Goal: Task Accomplishment & Management: Use online tool/utility

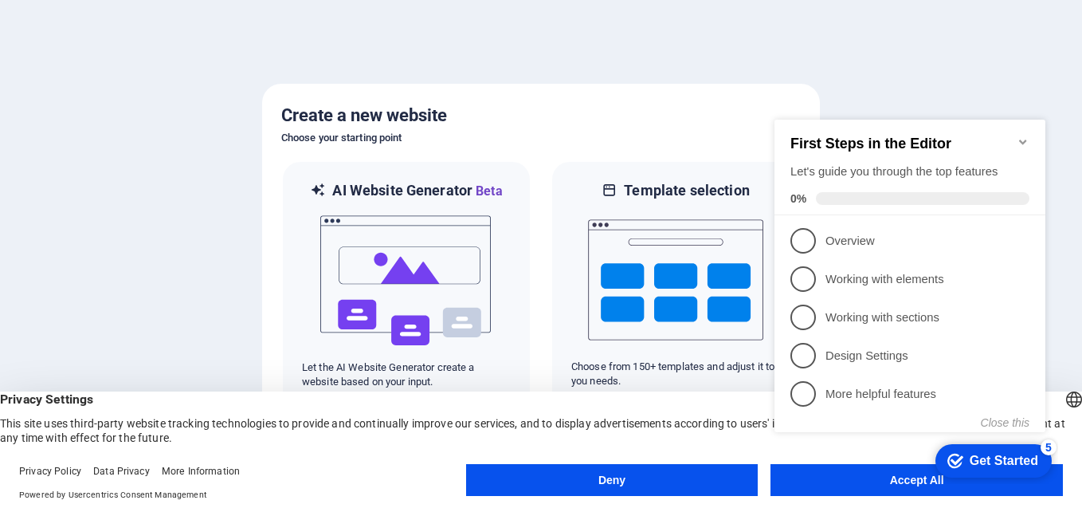
click div "checkmark Get Started 5 First Steps in the Editor Let's guide you through the t…"
drag, startPoint x: 893, startPoint y: 481, endPoint x: 810, endPoint y: 483, distance: 82.9
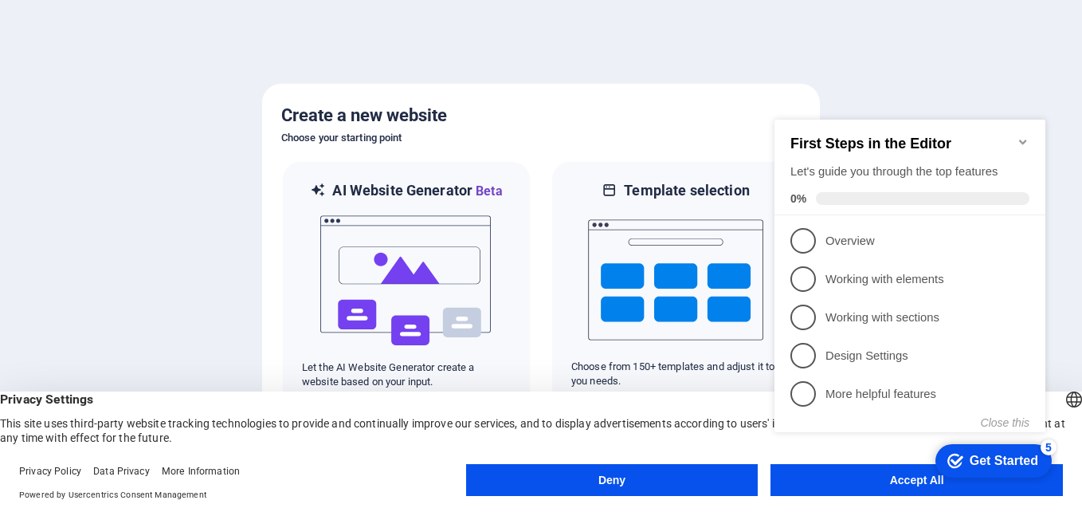
click div "checkmark Get Started 5 First Steps in the Editor Let's guide you through the t…"
click at [950, 462] on icon "Get Started 5 items remaining, 0% complete" at bounding box center [956, 460] width 16 height 14
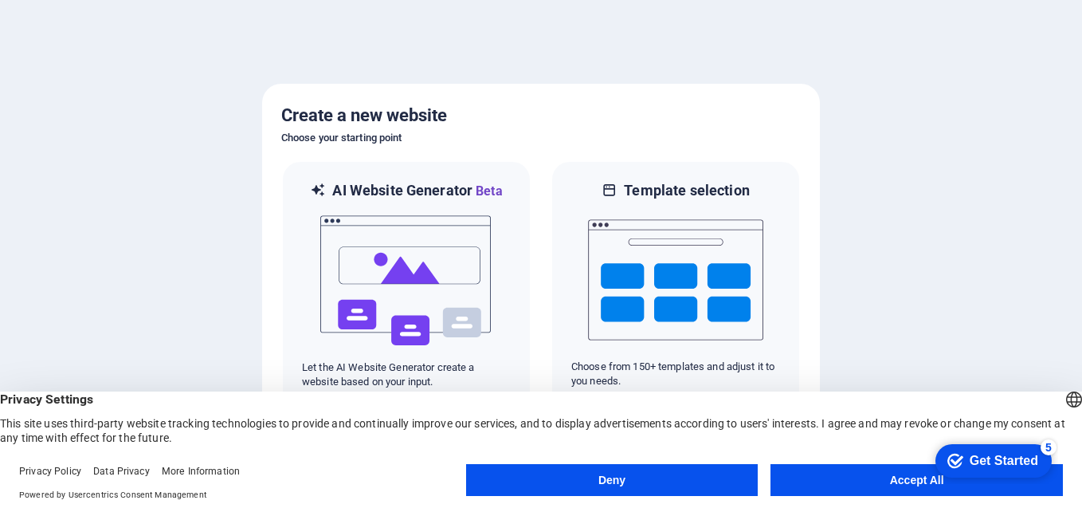
click at [907, 479] on button "Accept All" at bounding box center [917, 480] width 292 height 32
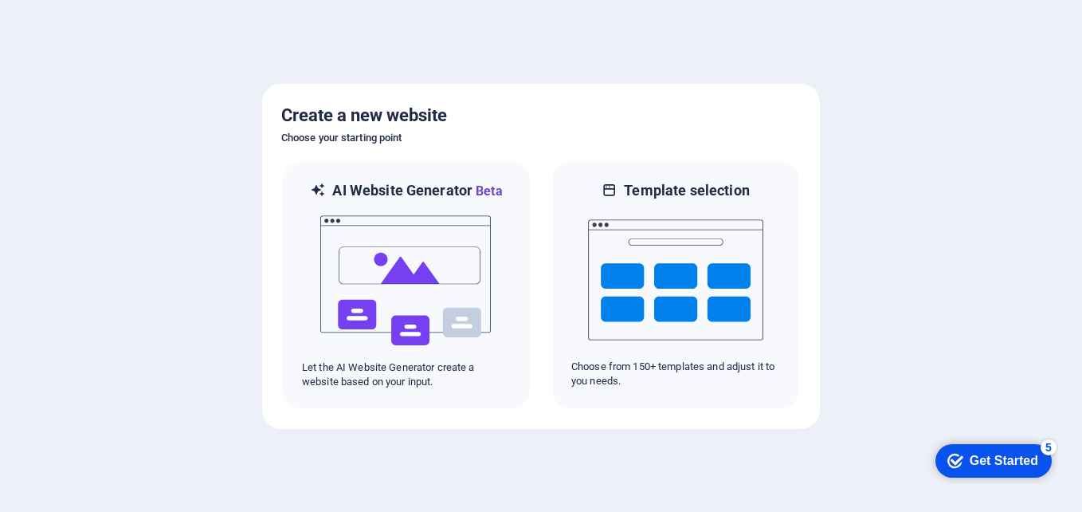
click at [967, 449] on div "checkmark Get Started 5" at bounding box center [994, 460] width 116 height 33
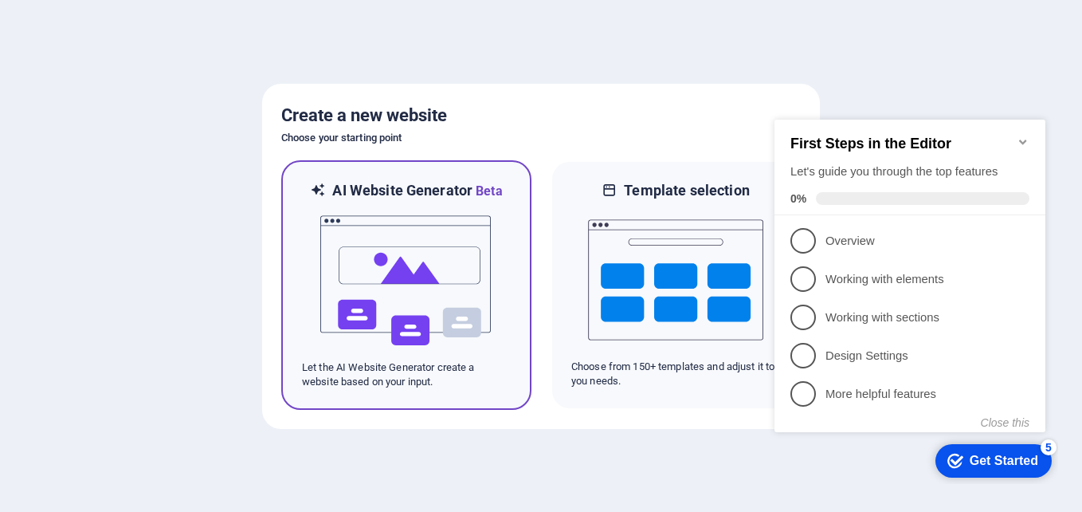
click at [447, 293] on img at bounding box center [406, 280] width 175 height 159
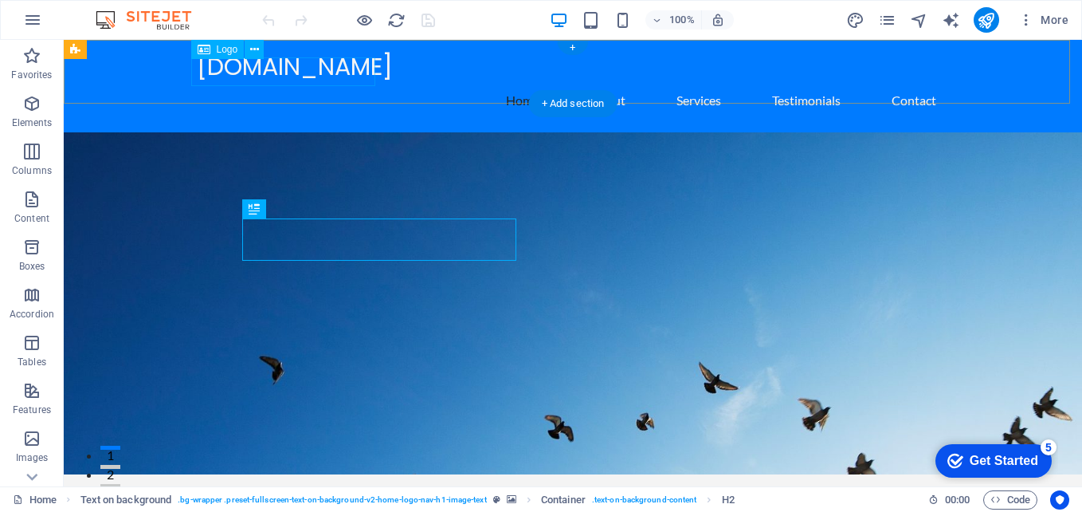
click at [319, 73] on div "[DOMAIN_NAME]" at bounding box center [573, 67] width 752 height 29
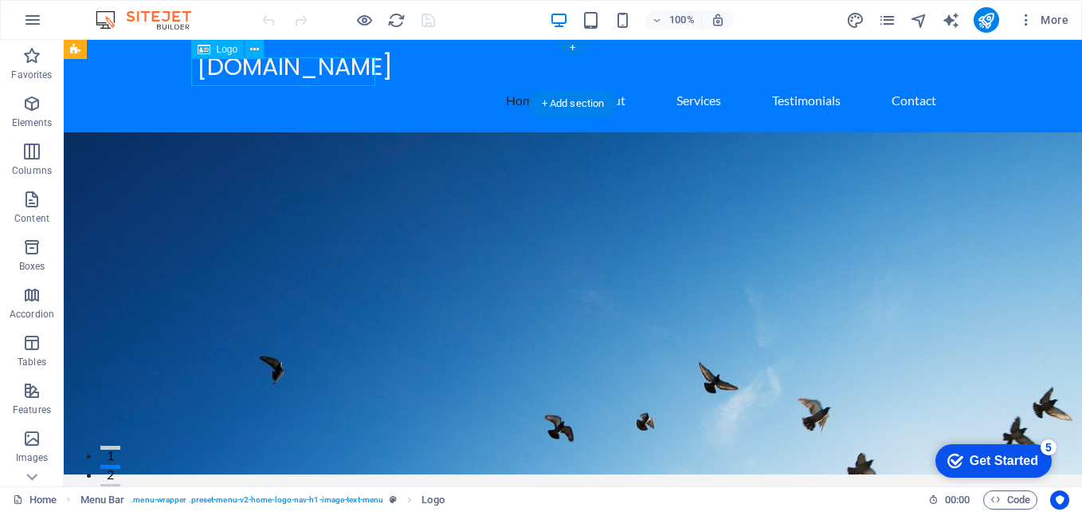
click at [319, 73] on div "[DOMAIN_NAME]" at bounding box center [573, 67] width 752 height 29
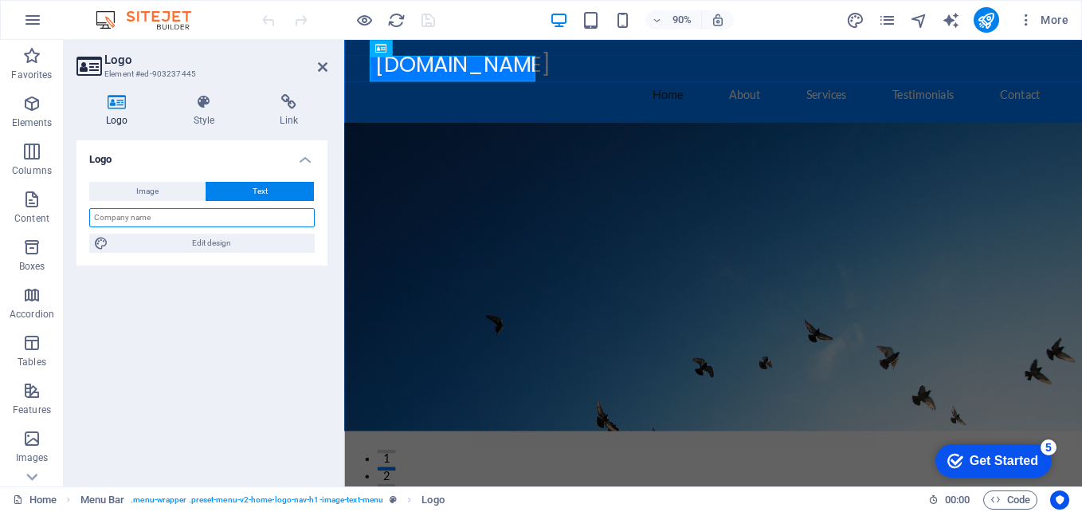
click at [166, 220] on input "text" at bounding box center [202, 217] width 226 height 19
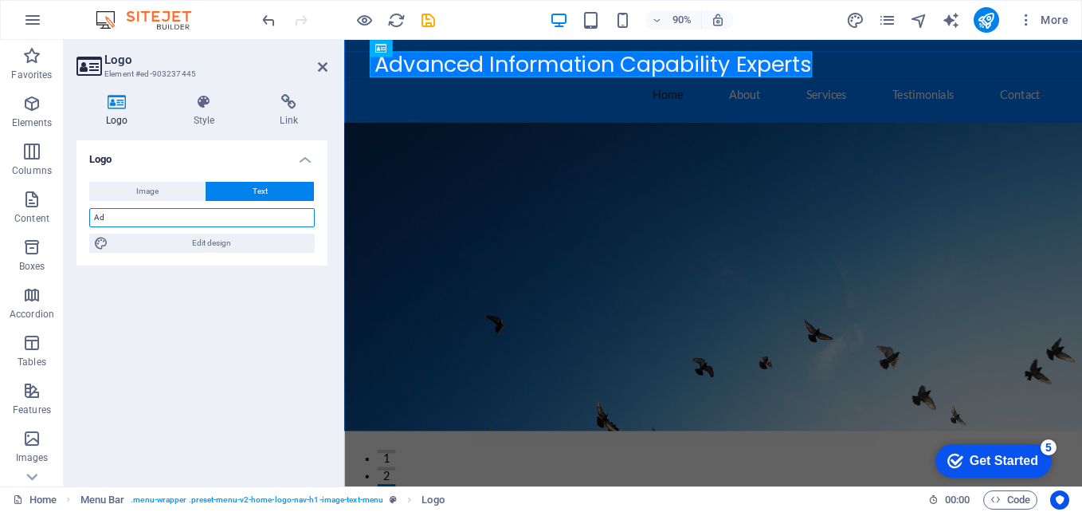
type input "A"
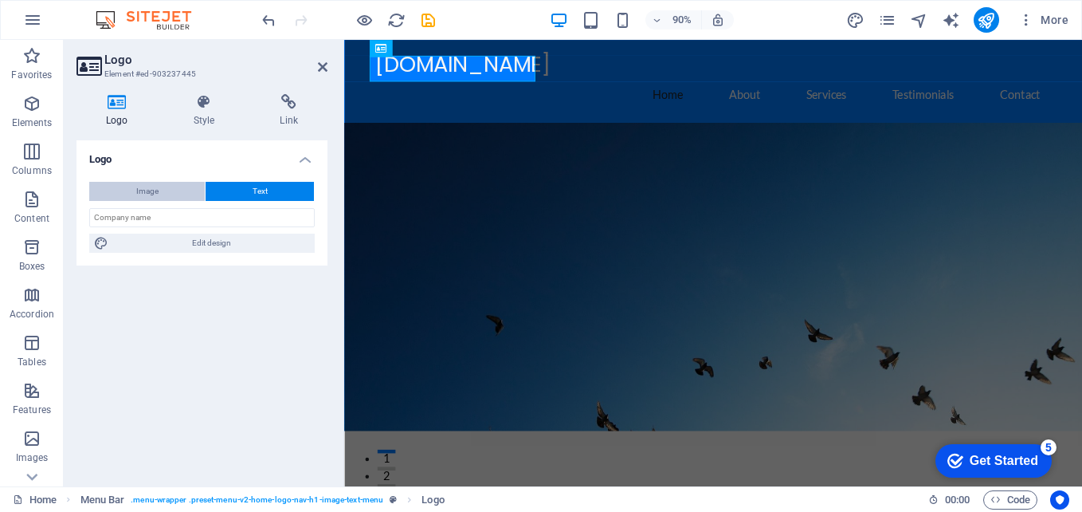
click at [157, 194] on span "Image" at bounding box center [147, 191] width 22 height 19
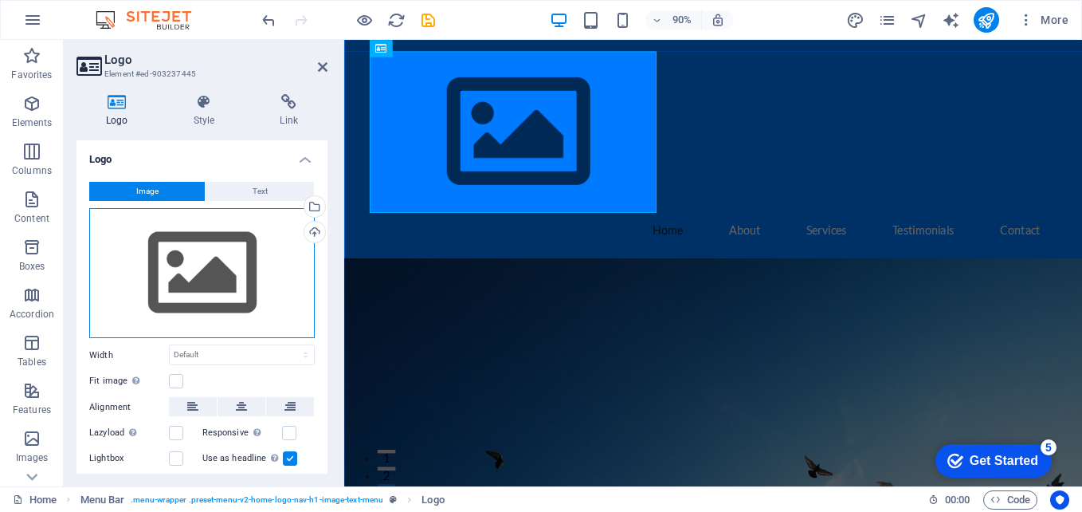
click at [222, 278] on div "Drag files here, click to choose files or select files from Files or our free s…" at bounding box center [202, 273] width 226 height 131
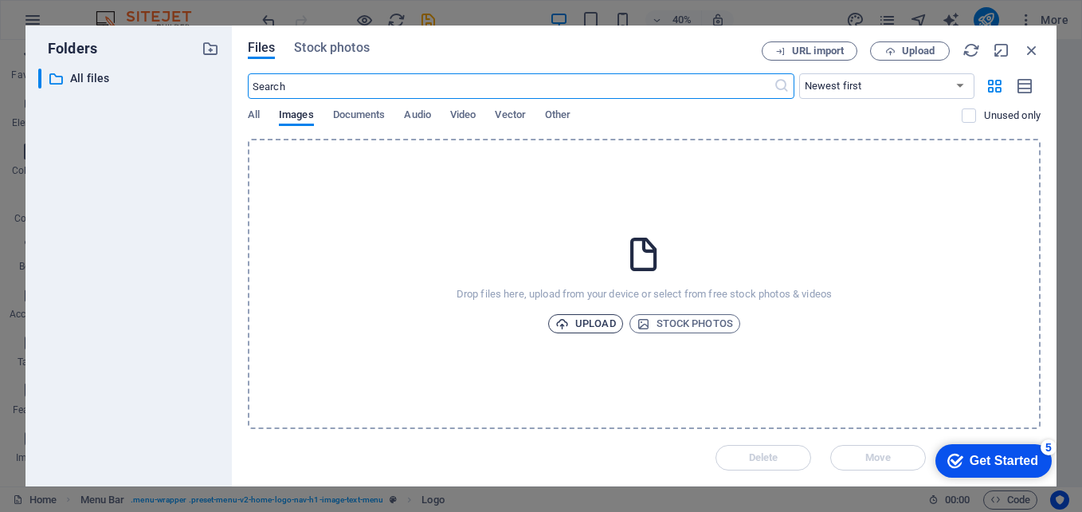
click at [576, 321] on span "Upload" at bounding box center [585, 323] width 61 height 19
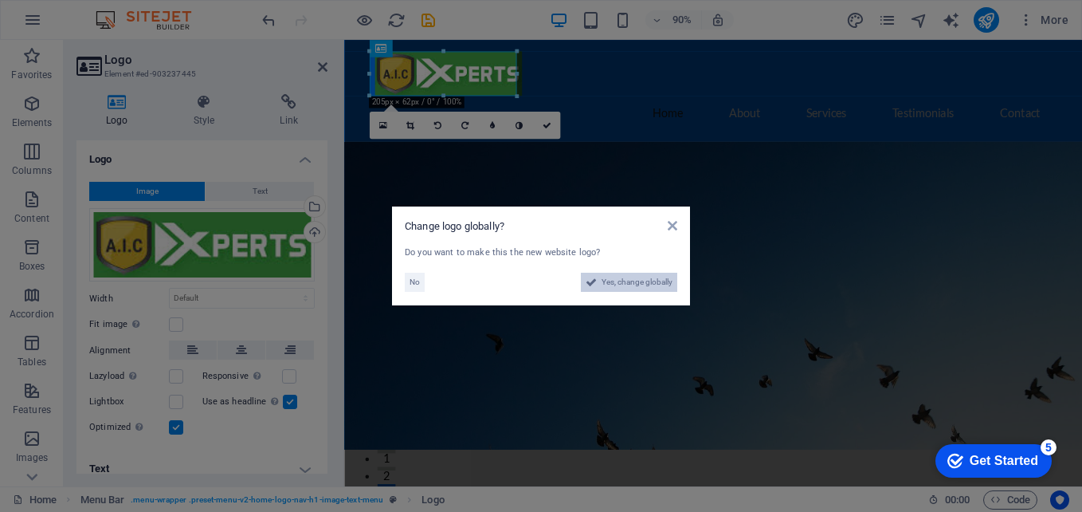
click at [645, 277] on span "Yes, change globally" at bounding box center [637, 282] width 71 height 19
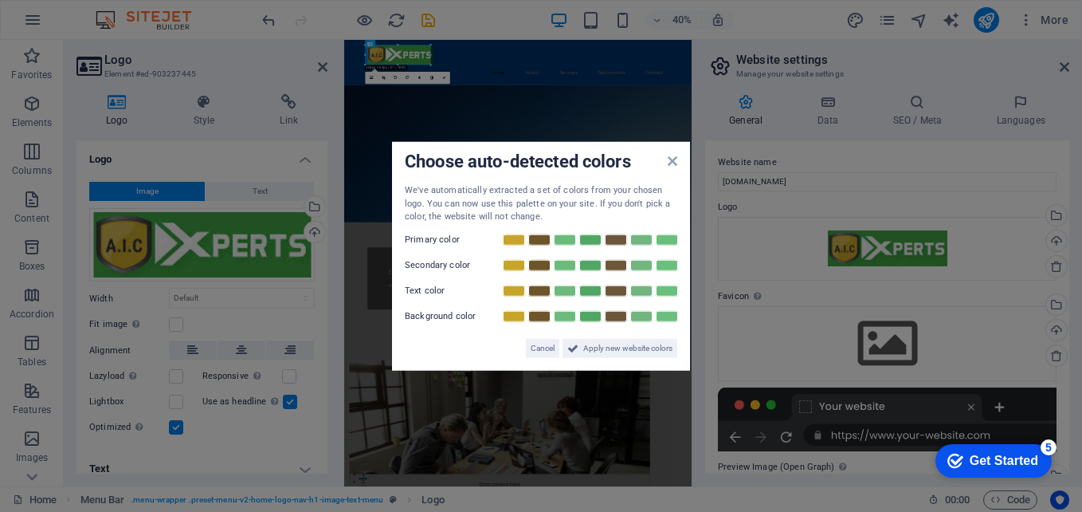
click at [321, 65] on aside "Choose auto-detected colors We've automatically extracted a set of colors from …" at bounding box center [541, 256] width 1082 height 512
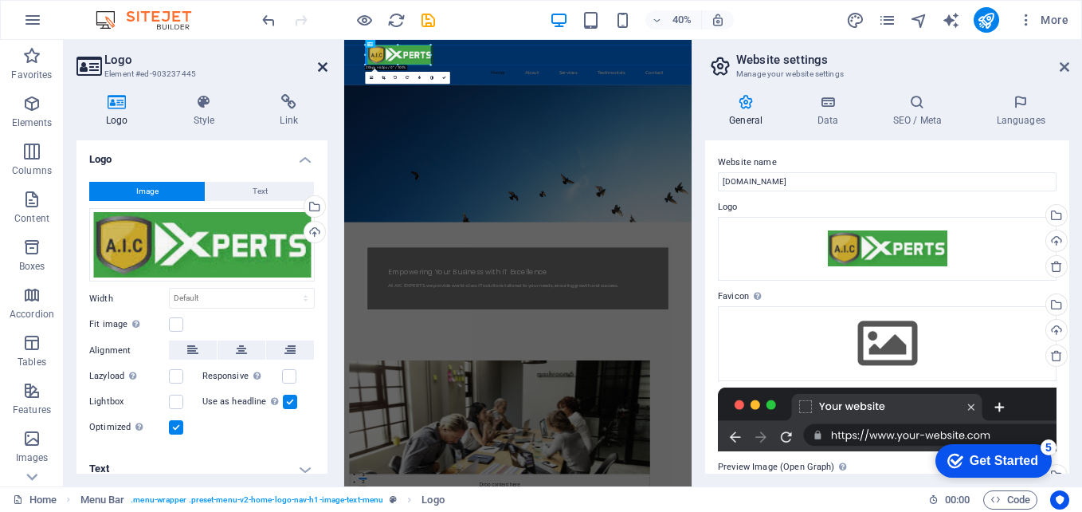
click at [321, 65] on icon at bounding box center [323, 67] width 10 height 13
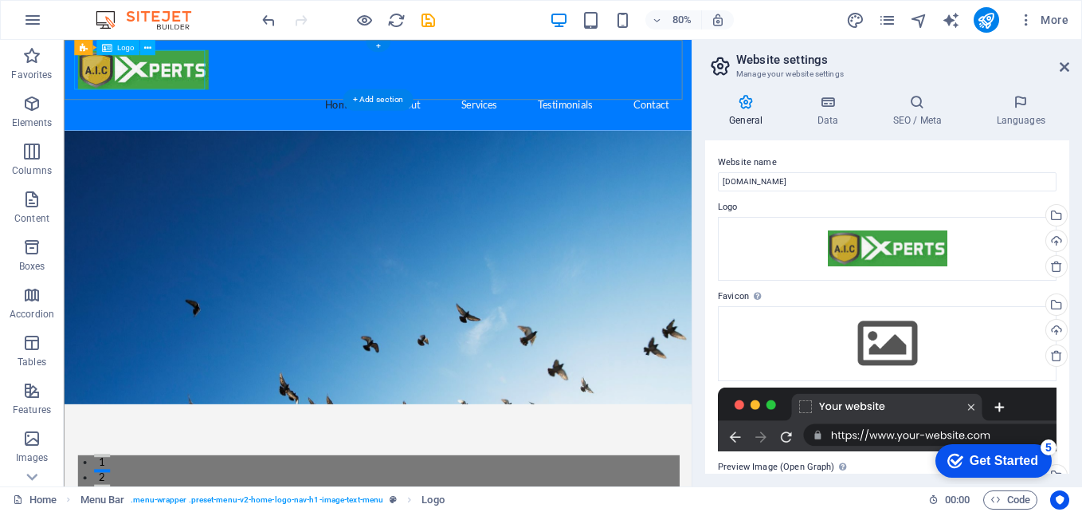
click at [209, 80] on div at bounding box center [456, 77] width 752 height 49
click at [222, 81] on div at bounding box center [456, 77] width 752 height 49
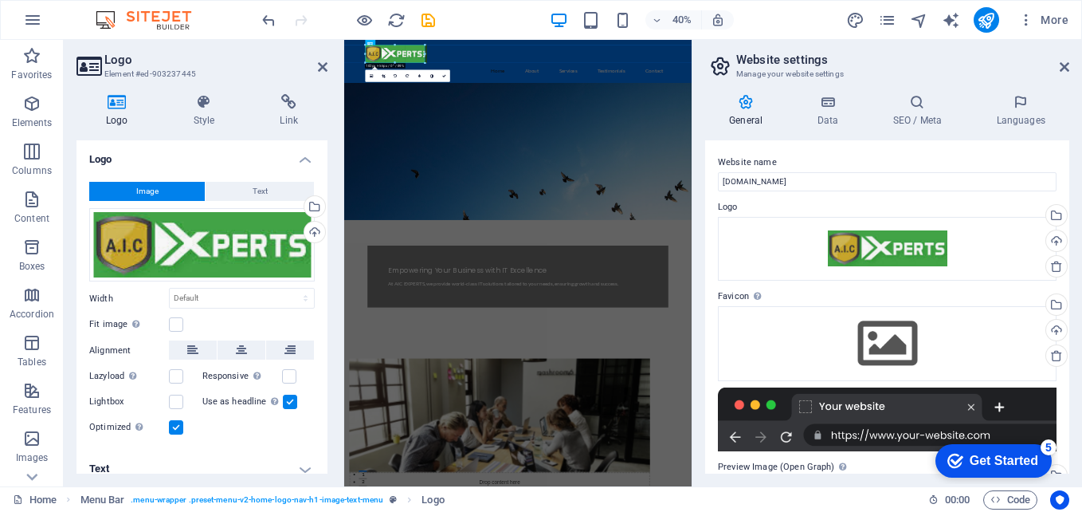
drag, startPoint x: 429, startPoint y: 63, endPoint x: 410, endPoint y: 53, distance: 21.8
type input "187"
select select "px"
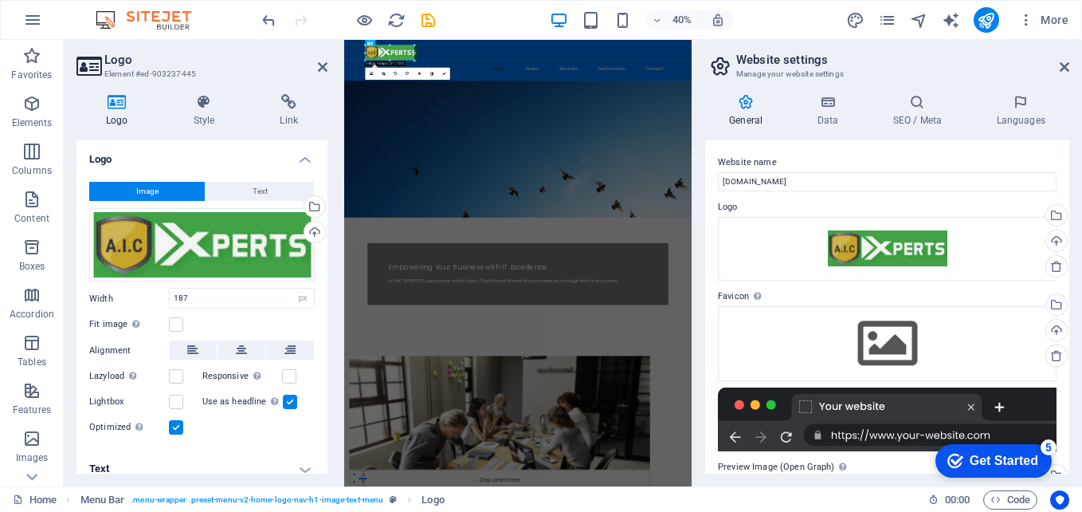
drag, startPoint x: 424, startPoint y: 64, endPoint x: 393, endPoint y: 45, distance: 36.1
drag, startPoint x: 413, startPoint y: 59, endPoint x: 149, endPoint y: 33, distance: 265.0
type input "152"
click at [323, 62] on icon at bounding box center [323, 67] width 10 height 13
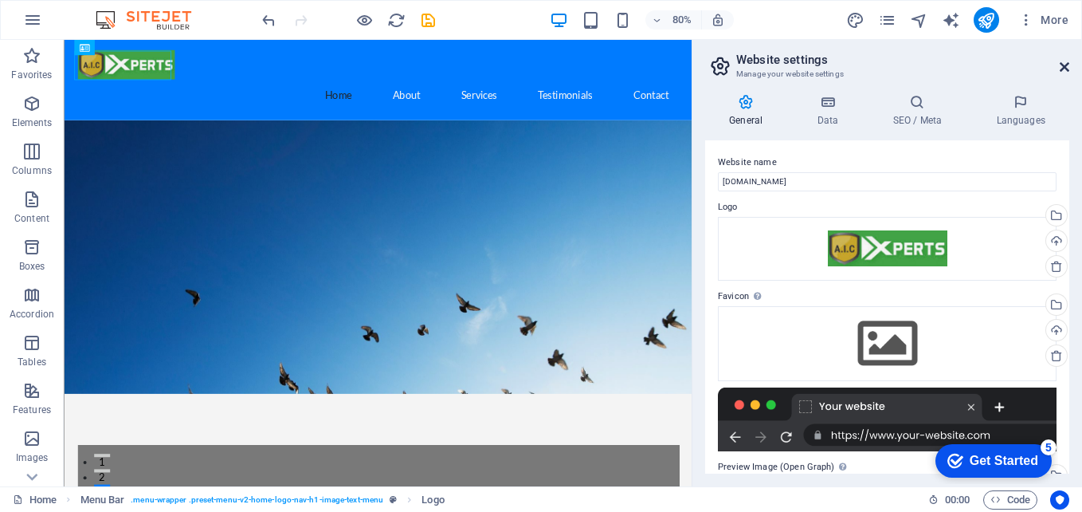
click at [1064, 61] on icon at bounding box center [1065, 67] width 10 height 13
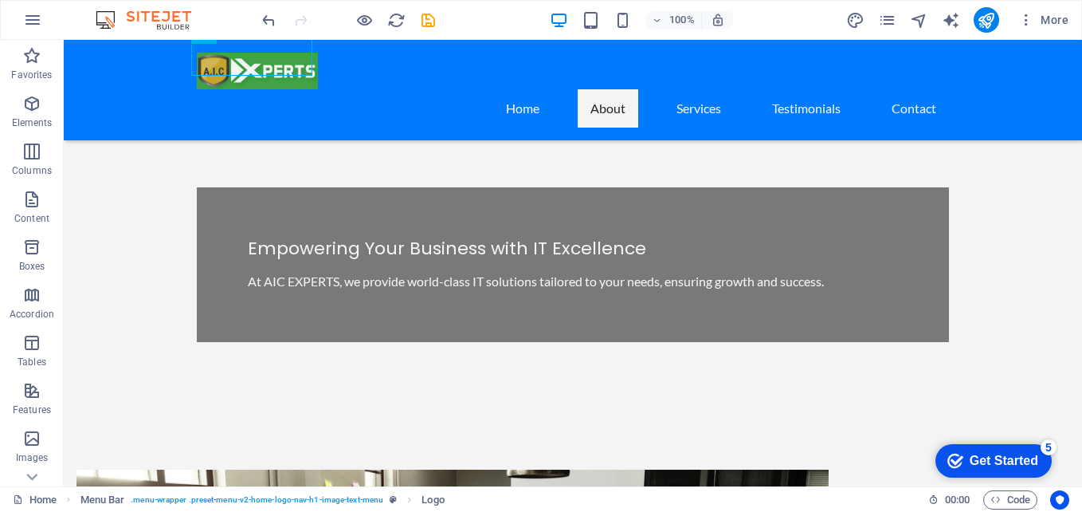
scroll to position [395, 0]
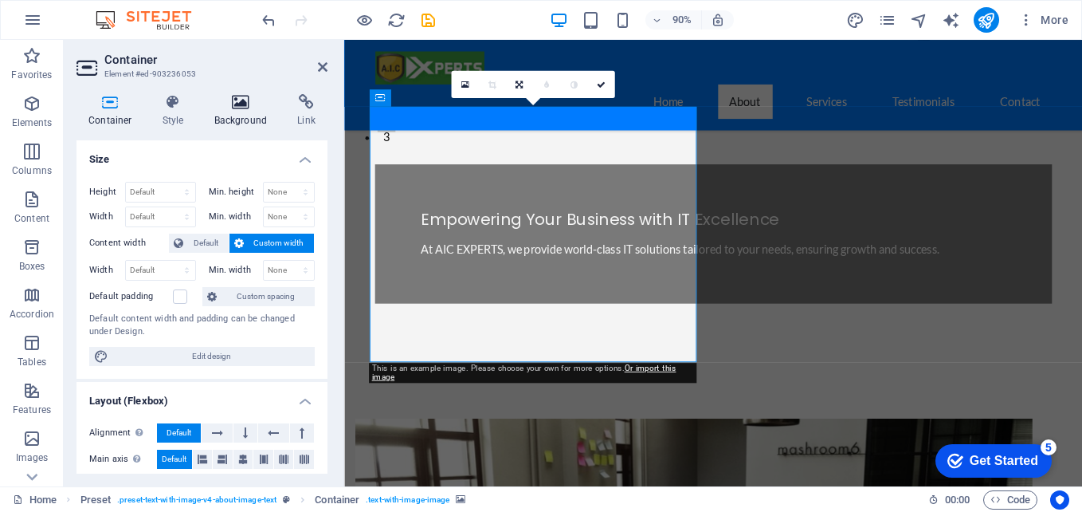
click at [251, 112] on h4 "Background" at bounding box center [244, 110] width 84 height 33
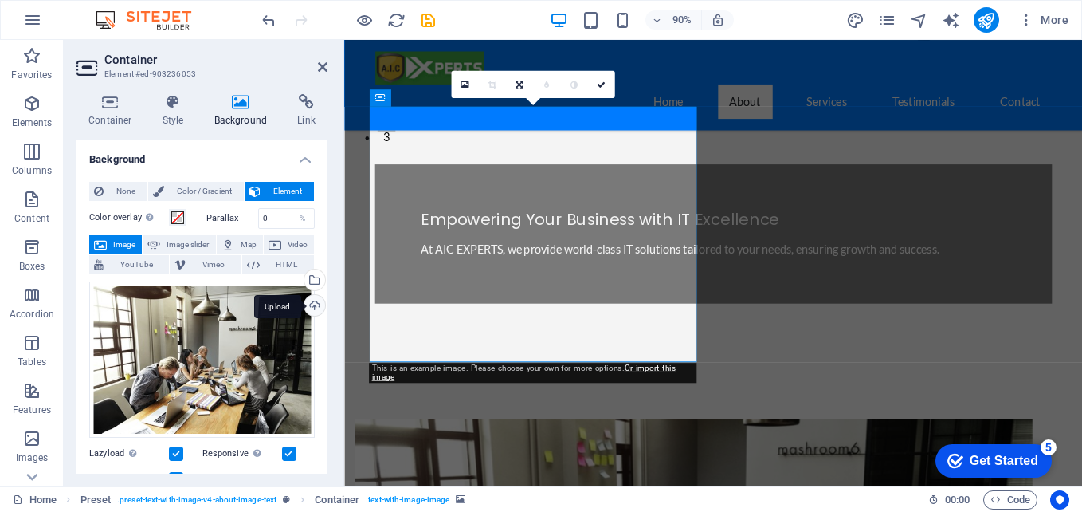
click at [310, 308] on div "Upload" at bounding box center [313, 307] width 24 height 24
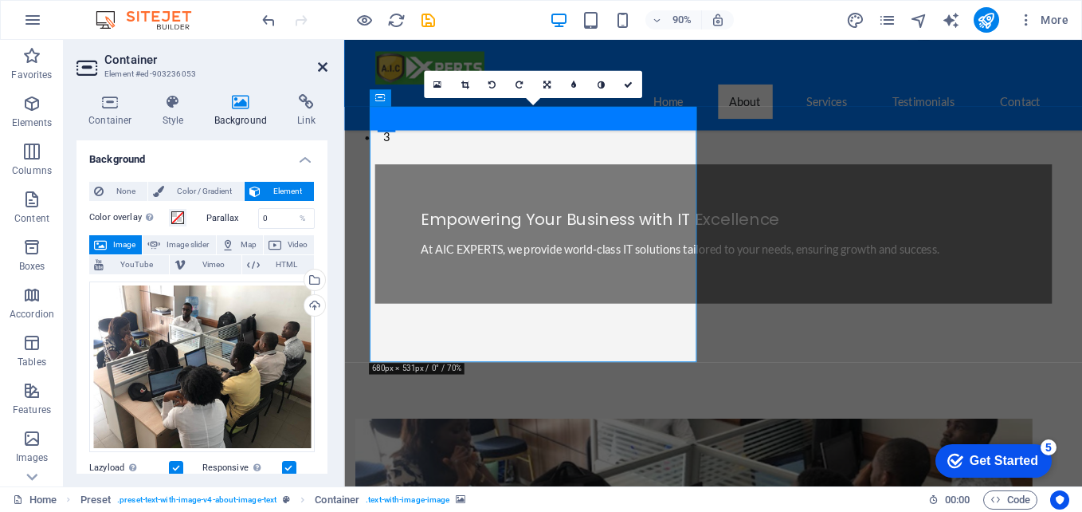
click at [324, 68] on icon at bounding box center [323, 67] width 10 height 13
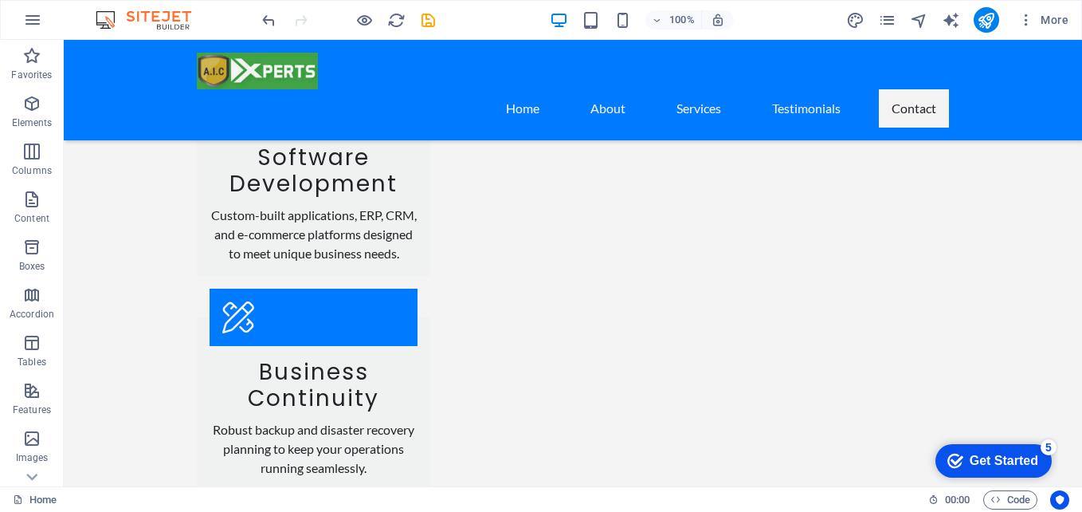
scroll to position [2005, 0]
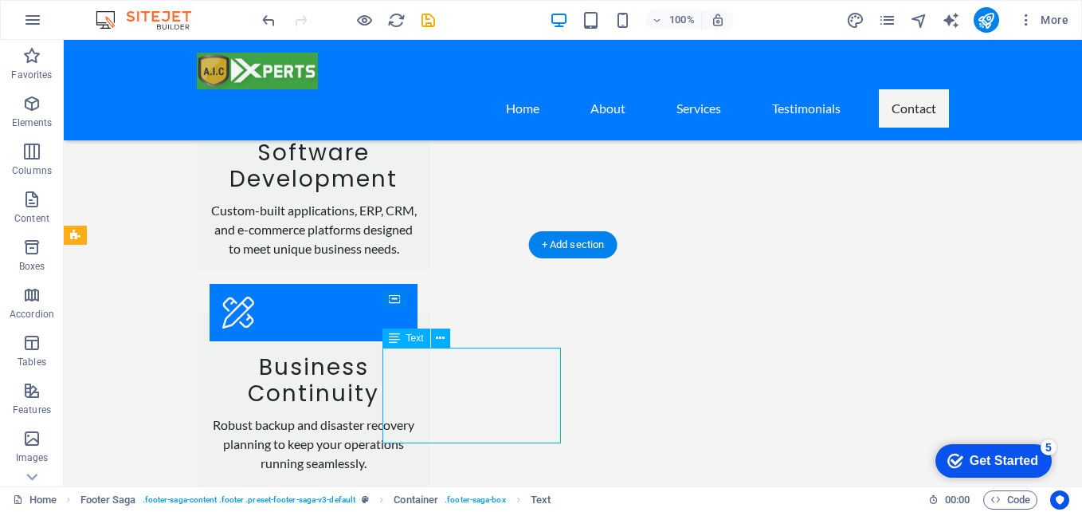
drag, startPoint x: 462, startPoint y: 378, endPoint x: 384, endPoint y: 362, distance: 79.7
drag, startPoint x: 384, startPoint y: 362, endPoint x: 108, endPoint y: 397, distance: 278.7
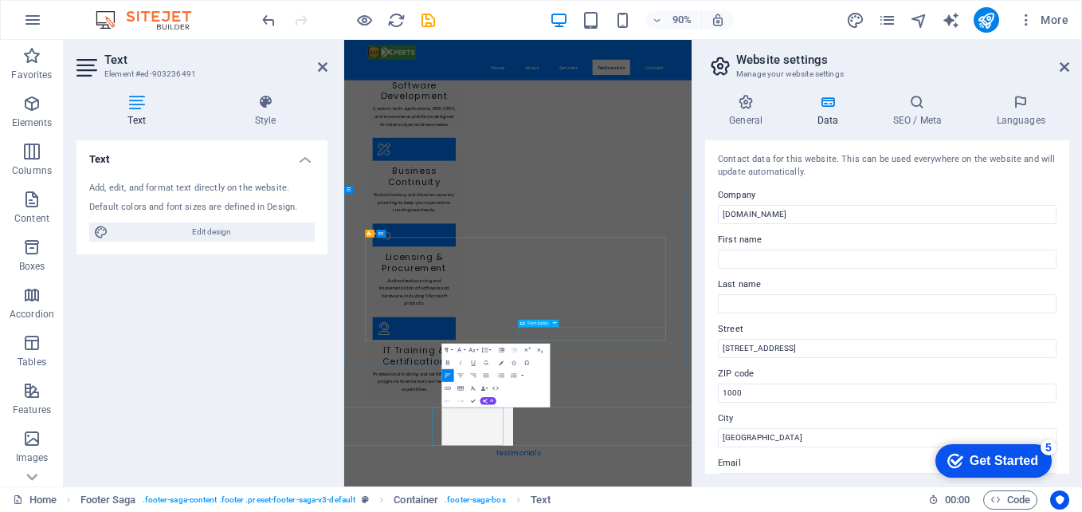
scroll to position [1395, 0]
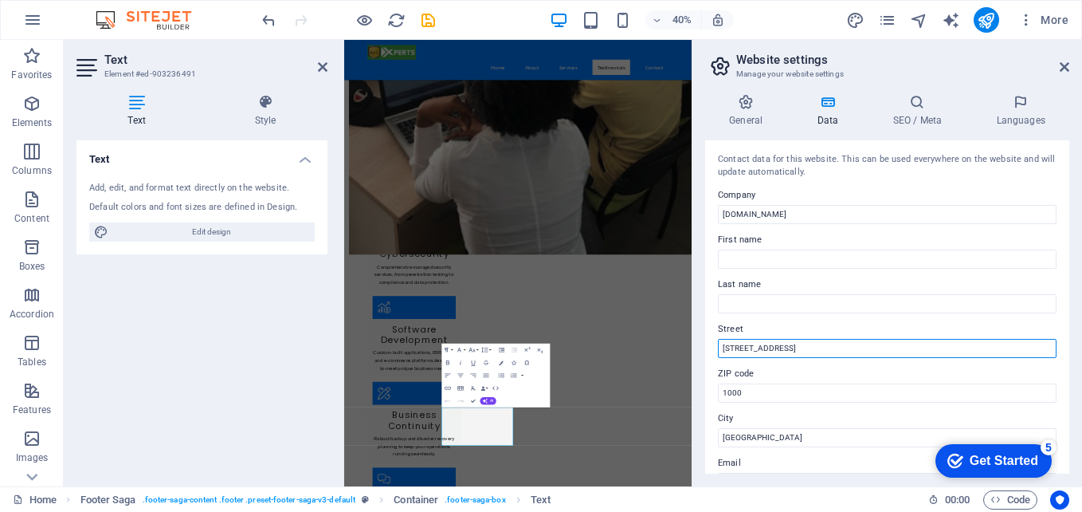
drag, startPoint x: 796, startPoint y: 347, endPoint x: 718, endPoint y: 343, distance: 78.2
click at [718, 343] on input "[STREET_ADDRESS]" at bounding box center [887, 348] width 339 height 19
type input "b"
paste input "Bd de la Liberté, Douala"
type input "Bd de la Liberté"
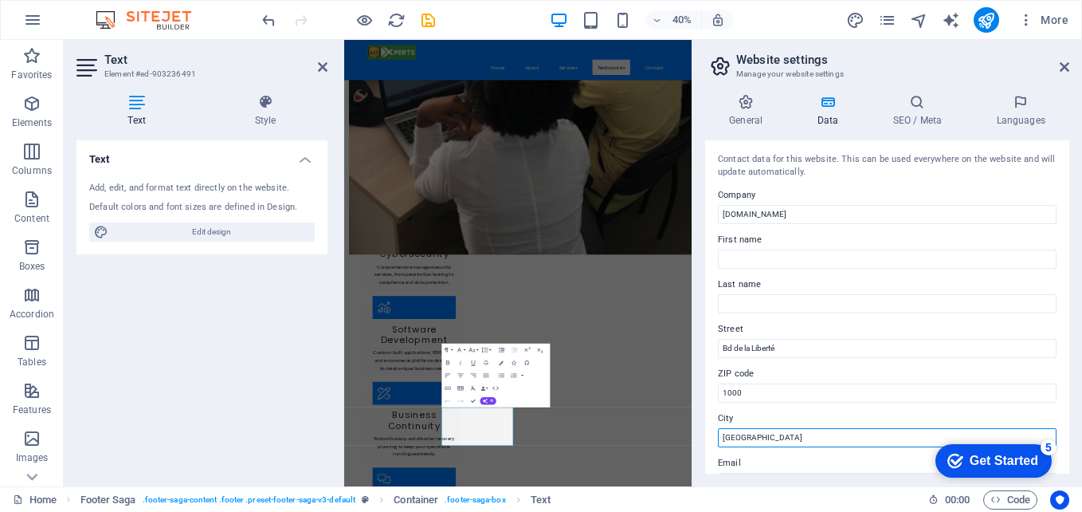
drag, startPoint x: 765, startPoint y: 434, endPoint x: 709, endPoint y: 436, distance: 55.8
click at [709, 436] on div "Contact data for this website. This can be used everywhere on the website and w…" at bounding box center [887, 306] width 364 height 333
paste input "Bd de la Liberté, Douala"
click at [782, 438] on input "Bd de la Liberté, Douala" at bounding box center [887, 437] width 339 height 19
type input "Douala"
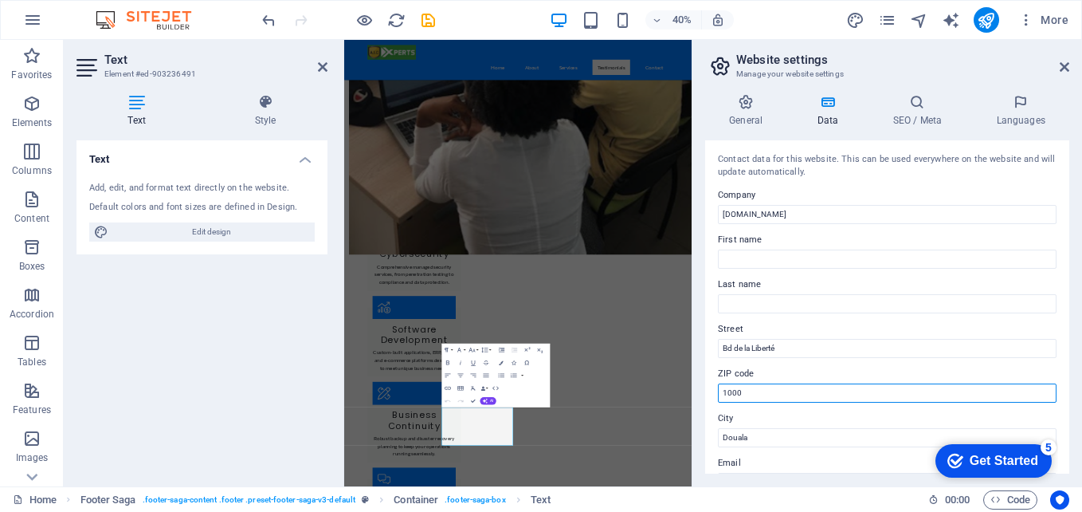
drag, startPoint x: 783, startPoint y: 396, endPoint x: 709, endPoint y: 389, distance: 73.7
click at [709, 389] on div "Contact data for this website. This can be used everywhere on the website and w…" at bounding box center [887, 306] width 364 height 333
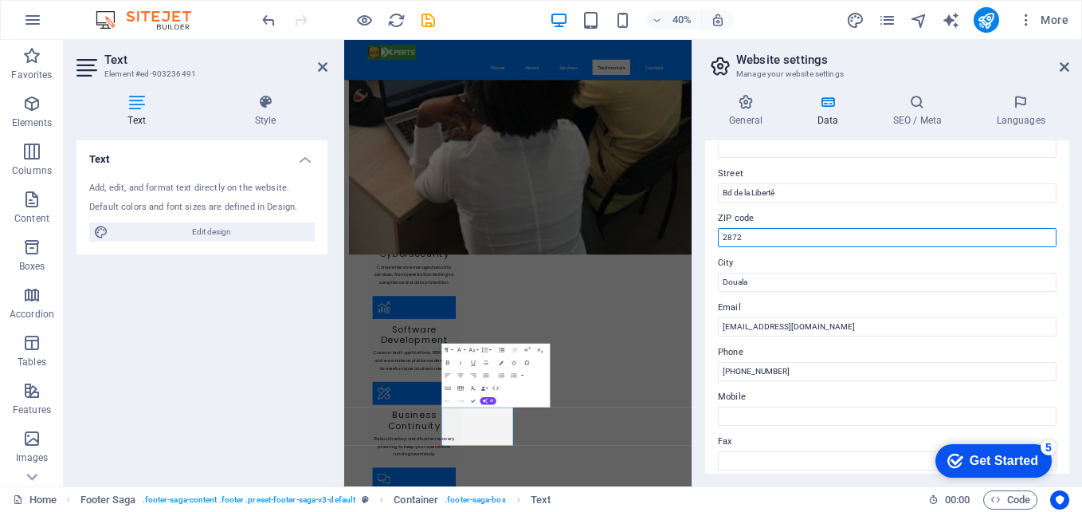
scroll to position [158, 0]
type input "2872"
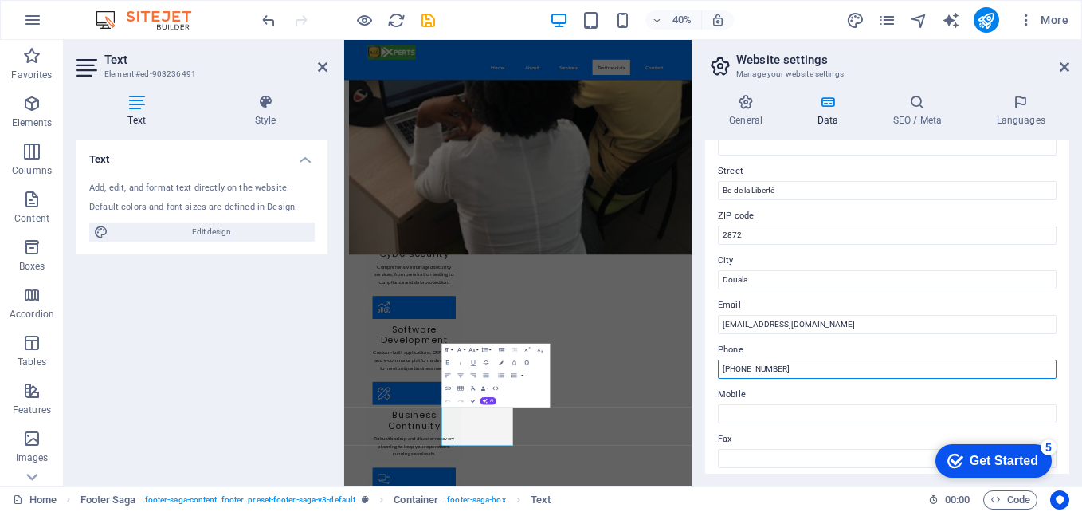
drag, startPoint x: 796, startPoint y: 370, endPoint x: 744, endPoint y: 372, distance: 51.9
click at [744, 372] on input "[PHONE_NUMBER]" at bounding box center [887, 368] width 339 height 19
paste input "2 33 43 37 72"
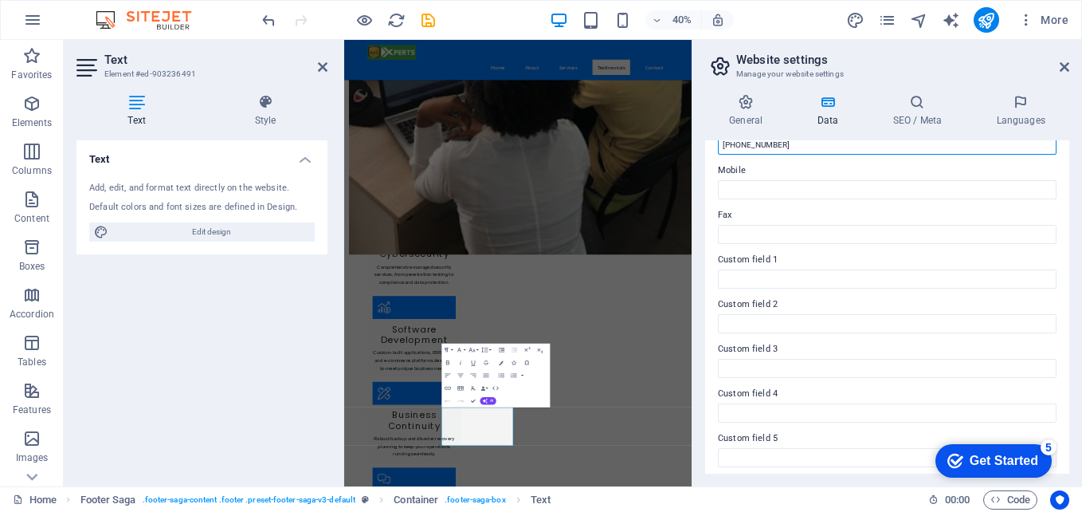
scroll to position [386, 0]
type input "[PHONE_NUMBER]"
click at [322, 65] on icon at bounding box center [323, 67] width 10 height 13
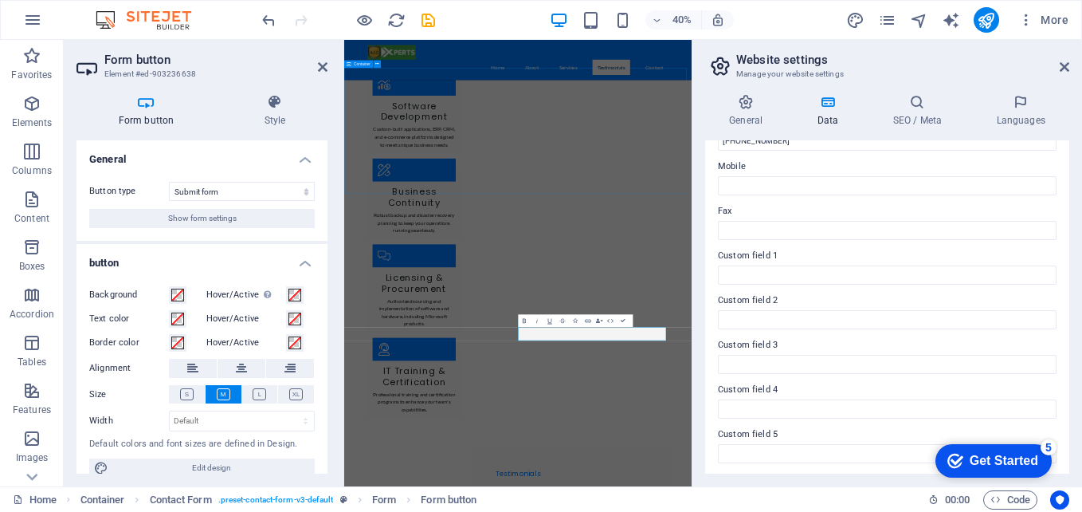
scroll to position [1395, 0]
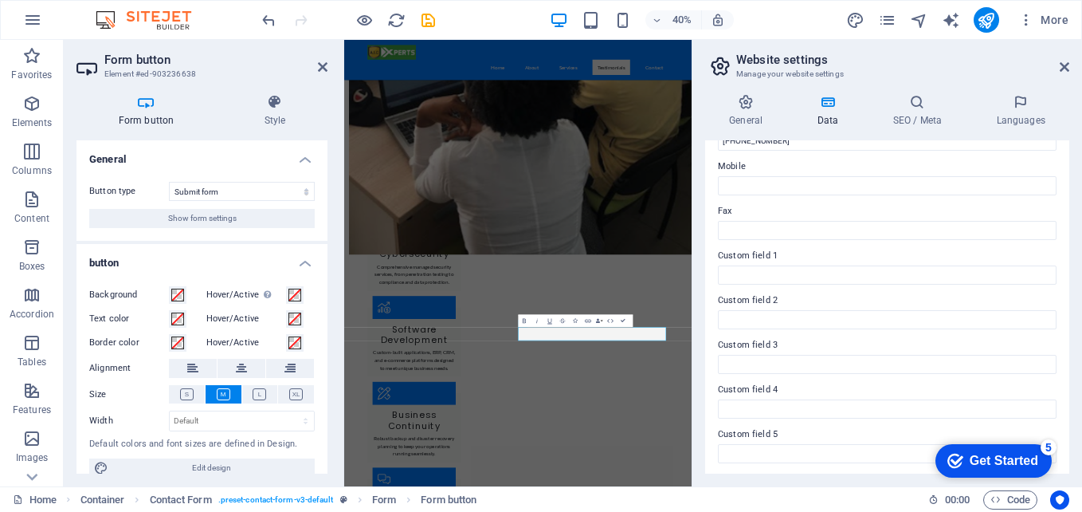
drag, startPoint x: 323, startPoint y: 314, endPoint x: 323, endPoint y: 359, distance: 44.6
click at [323, 359] on div "Background Hover/Active Switch to preview mode to test the active/hover state T…" at bounding box center [202, 382] width 251 height 218
click at [315, 68] on header "Form button Element #ed-903236638" at bounding box center [202, 60] width 251 height 41
click at [320, 68] on icon at bounding box center [323, 67] width 10 height 13
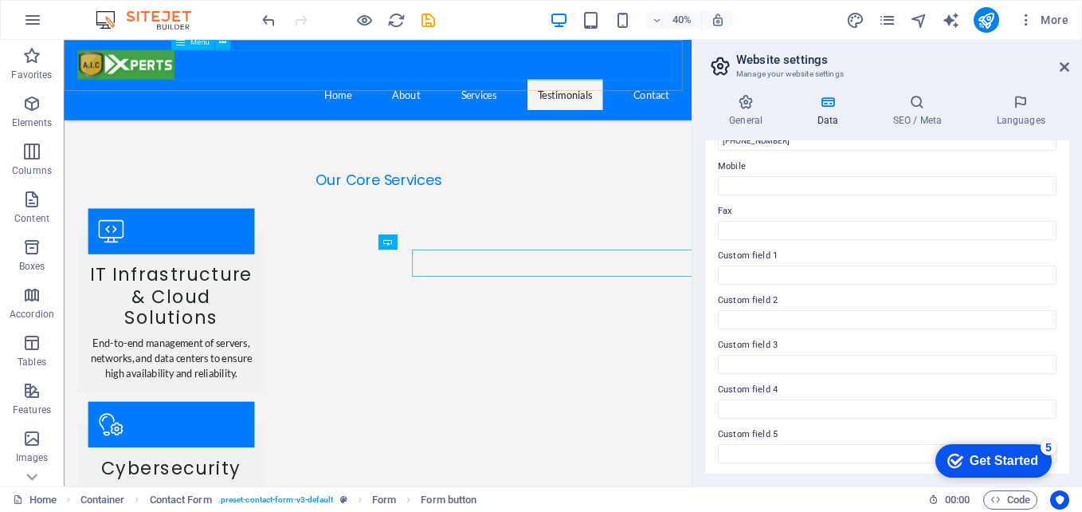
scroll to position [1850, 0]
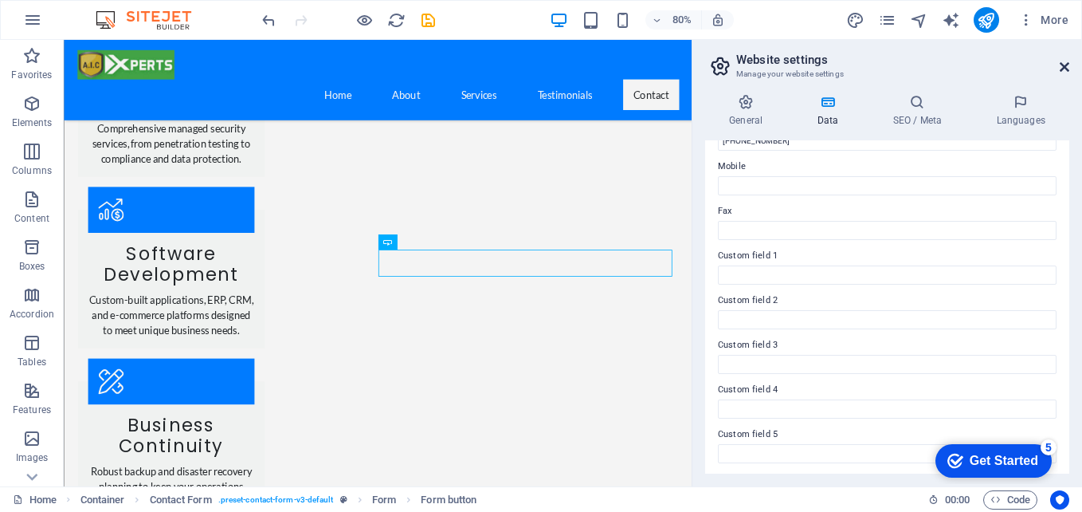
click at [1068, 63] on icon at bounding box center [1065, 67] width 10 height 13
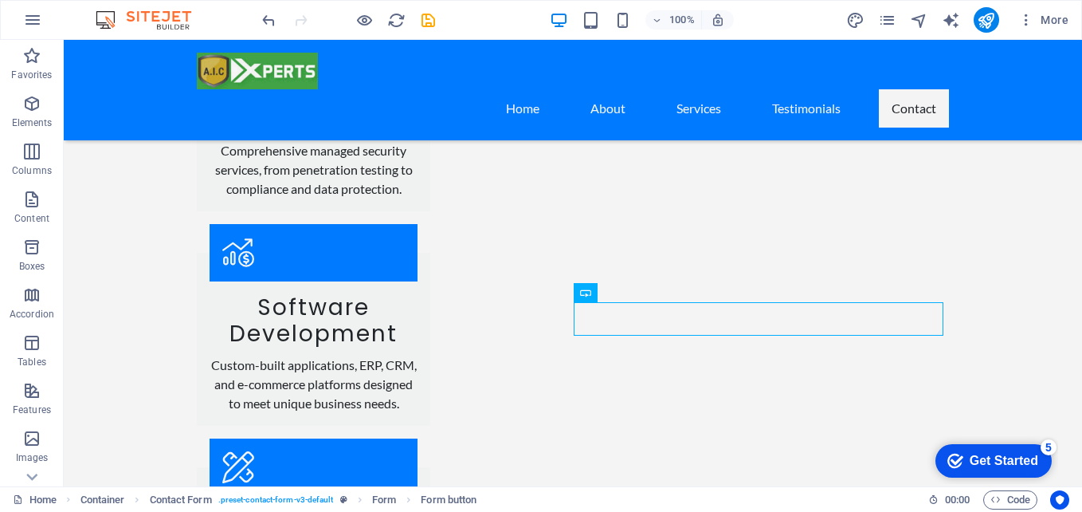
click at [998, 465] on div "Get Started" at bounding box center [1004, 460] width 69 height 14
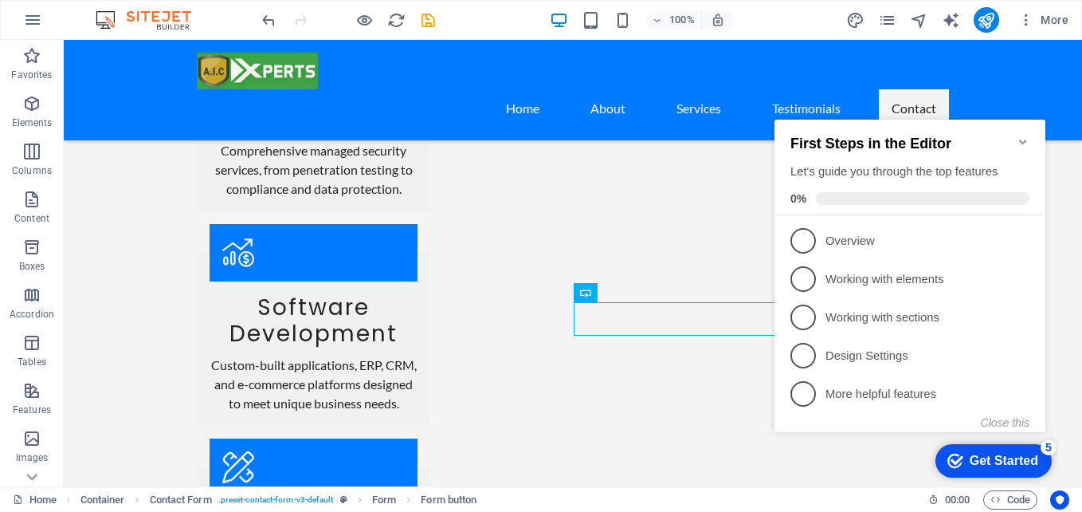
click at [998, 465] on div "Get Started" at bounding box center [1004, 460] width 69 height 14
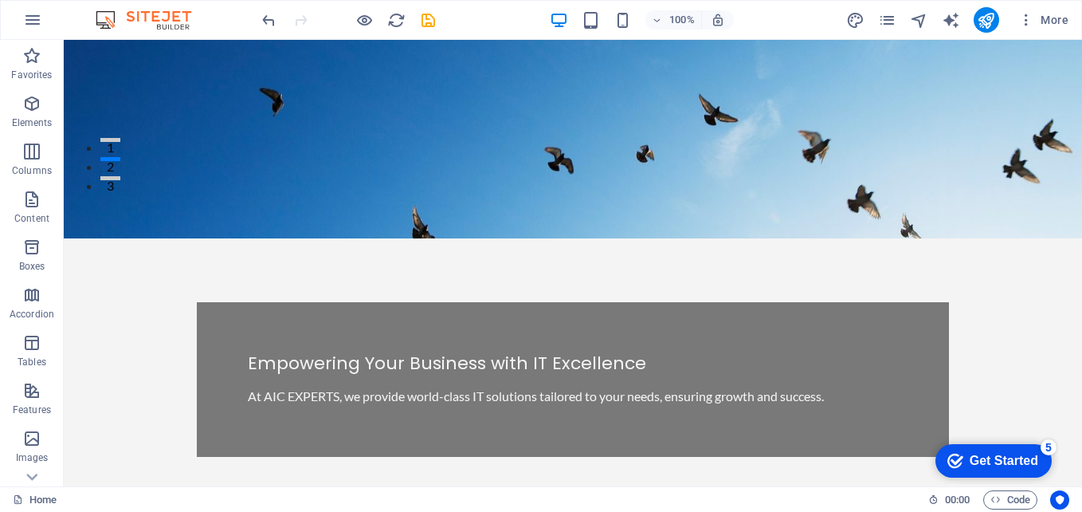
scroll to position [0, 0]
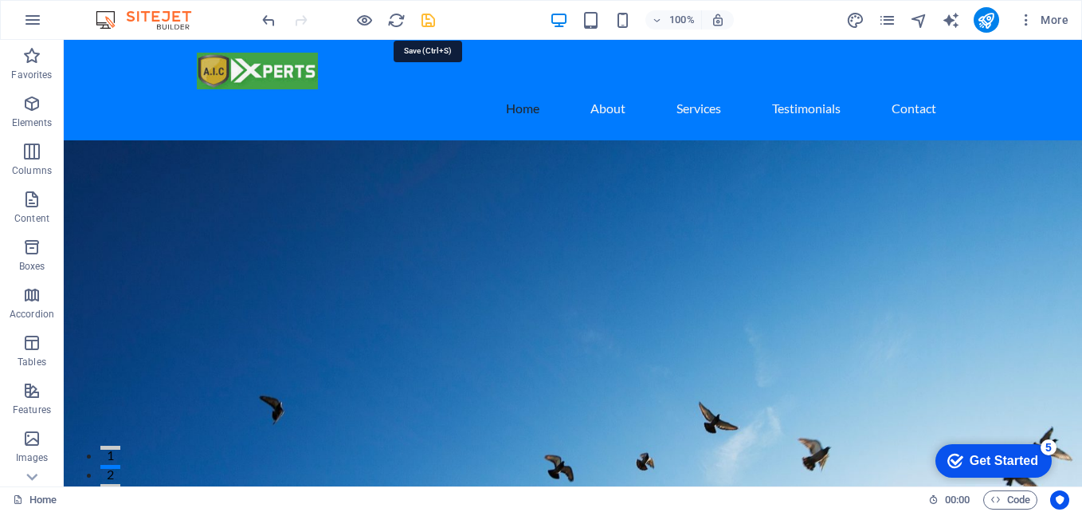
click at [423, 23] on icon "save" at bounding box center [428, 20] width 18 height 18
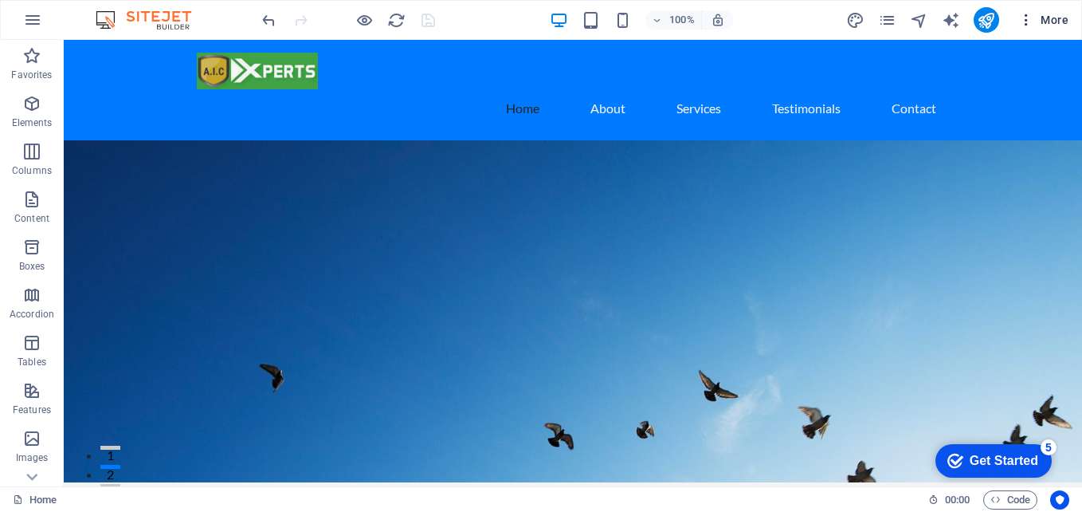
click at [1030, 24] on icon "button" at bounding box center [1026, 20] width 16 height 16
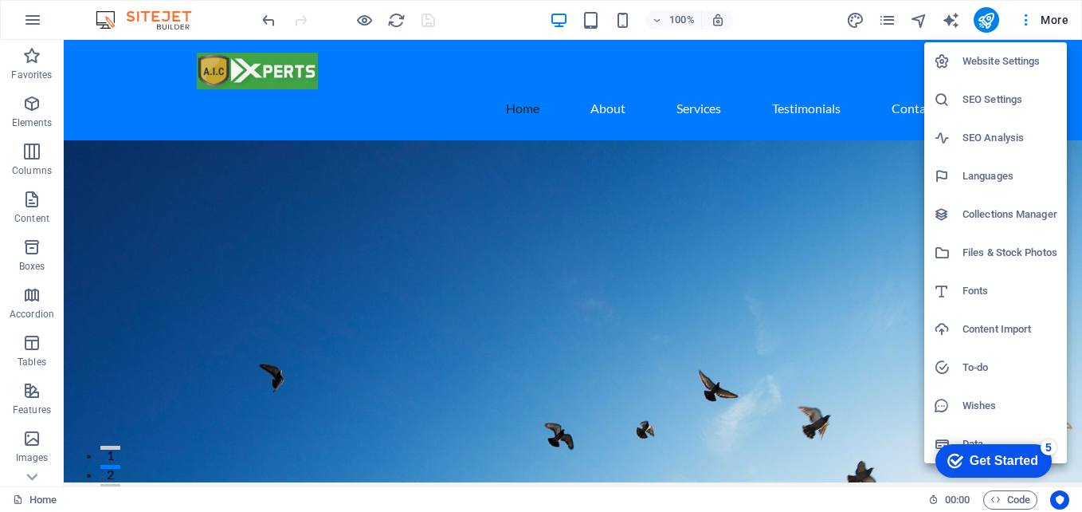
drag, startPoint x: 1074, startPoint y: 73, endPoint x: 1081, endPoint y: 102, distance: 29.4
click at [1081, 102] on div at bounding box center [541, 256] width 1082 height 512
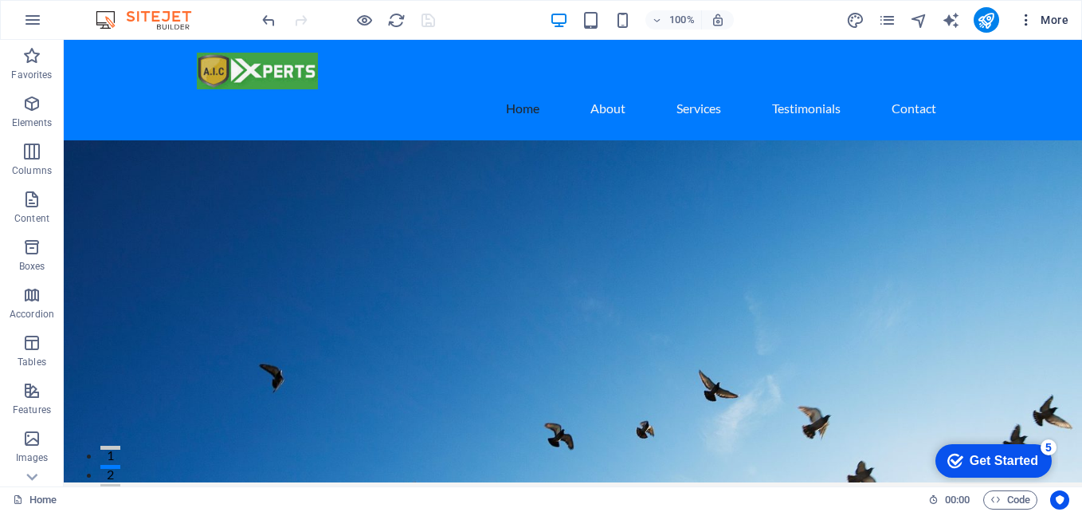
click at [1040, 17] on span "More" at bounding box center [1043, 20] width 50 height 16
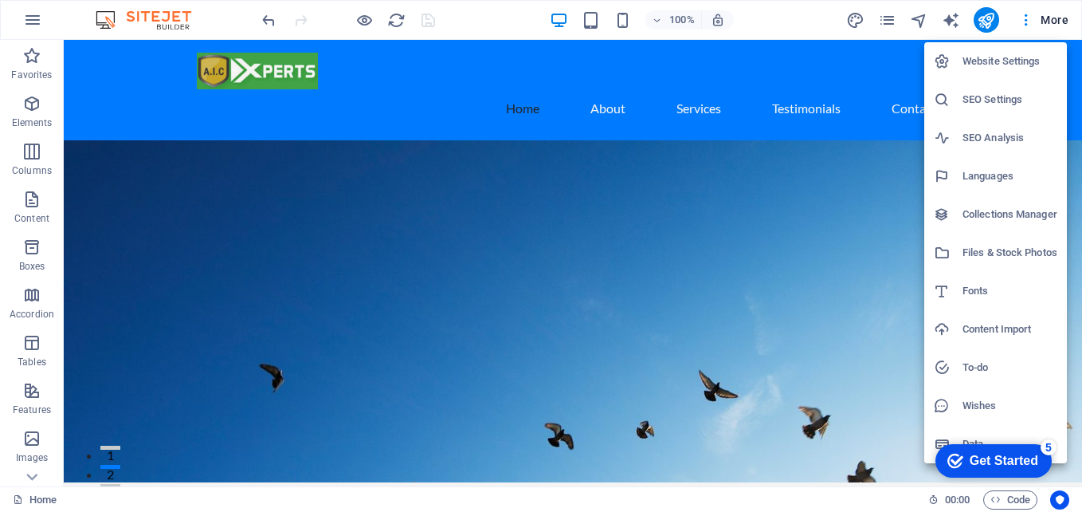
click at [921, 19] on div at bounding box center [541, 256] width 1082 height 512
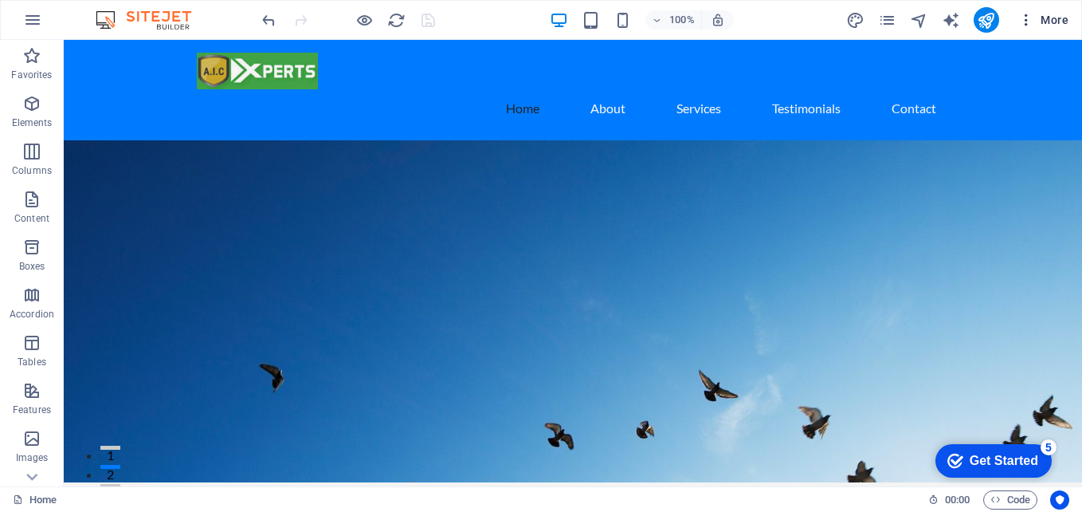
click at [1022, 26] on icon "button" at bounding box center [1026, 20] width 16 height 16
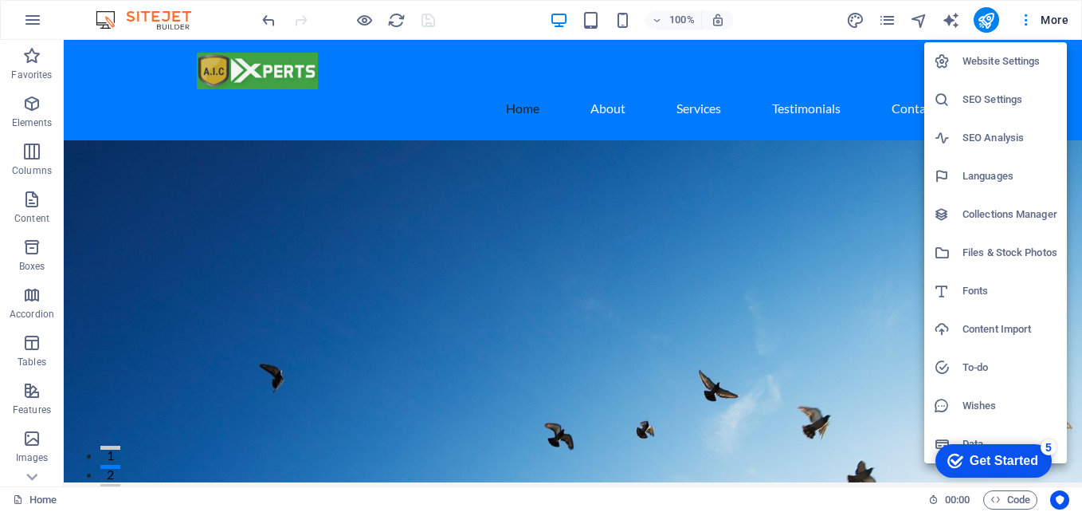
click at [696, 70] on div at bounding box center [541, 256] width 1082 height 512
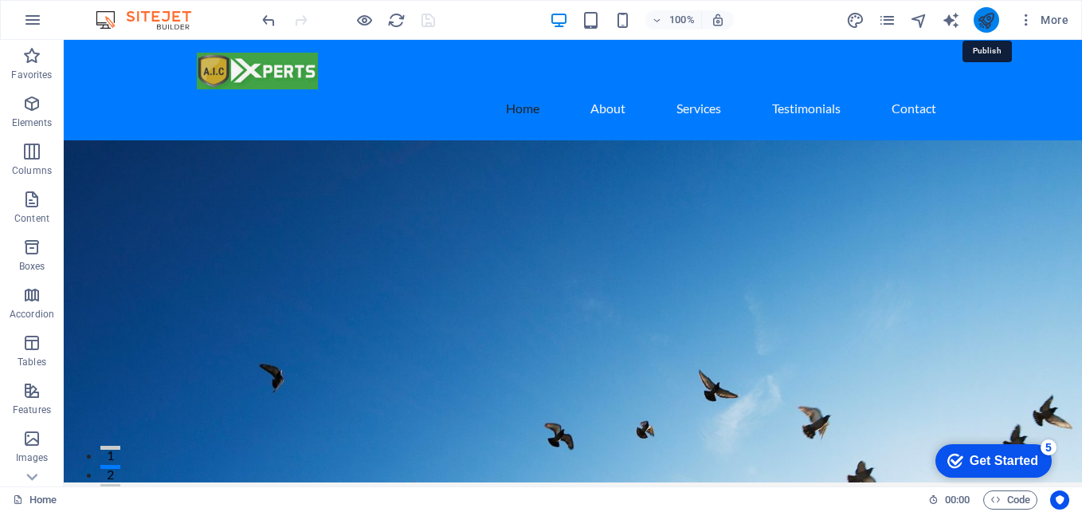
click at [986, 23] on icon "publish" at bounding box center [986, 20] width 18 height 18
